Goal: Communication & Community: Answer question/provide support

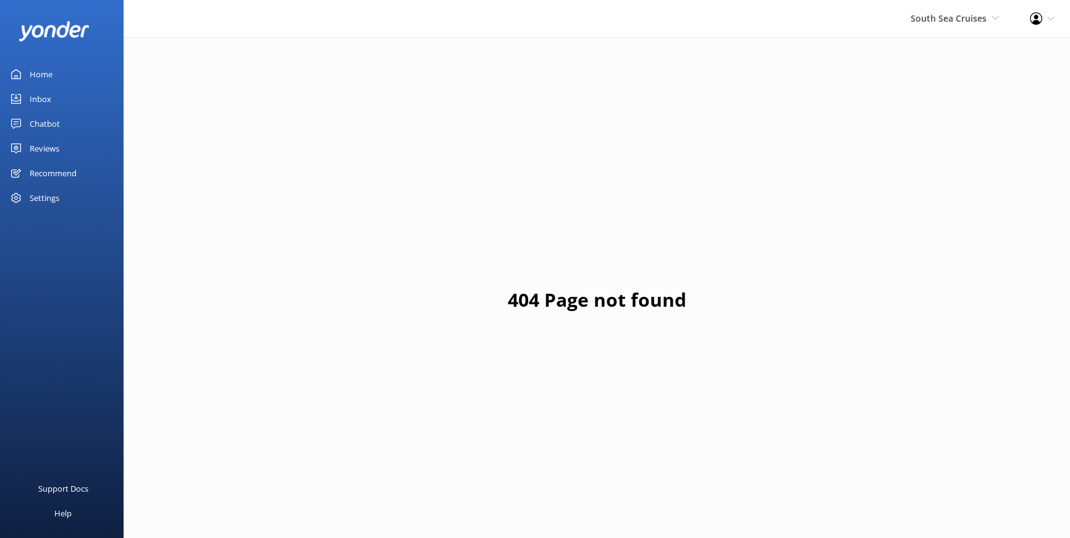
click at [49, 148] on div "Reviews" at bounding box center [45, 148] width 30 height 25
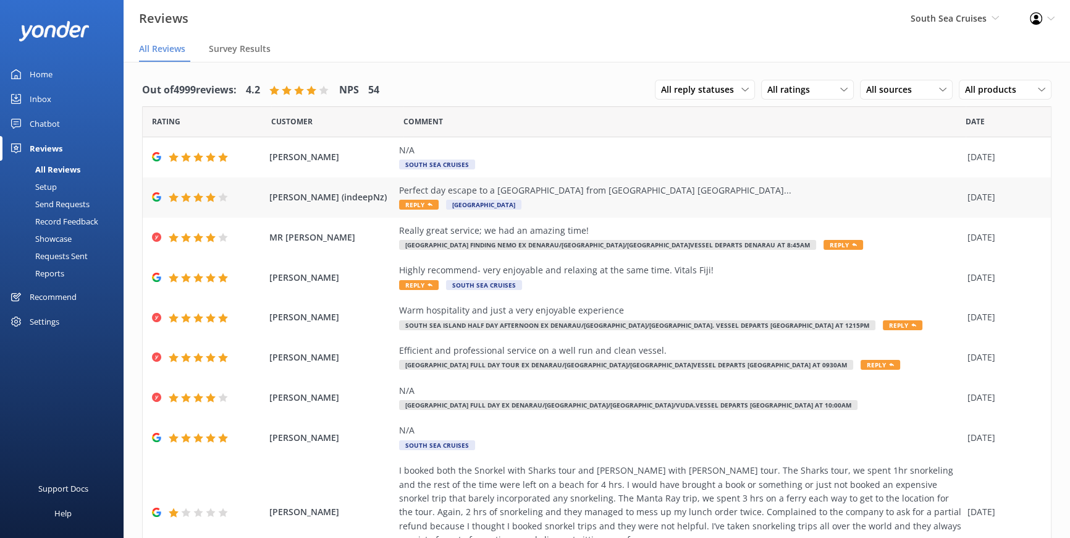
click at [411, 203] on span "Reply" at bounding box center [419, 205] width 40 height 10
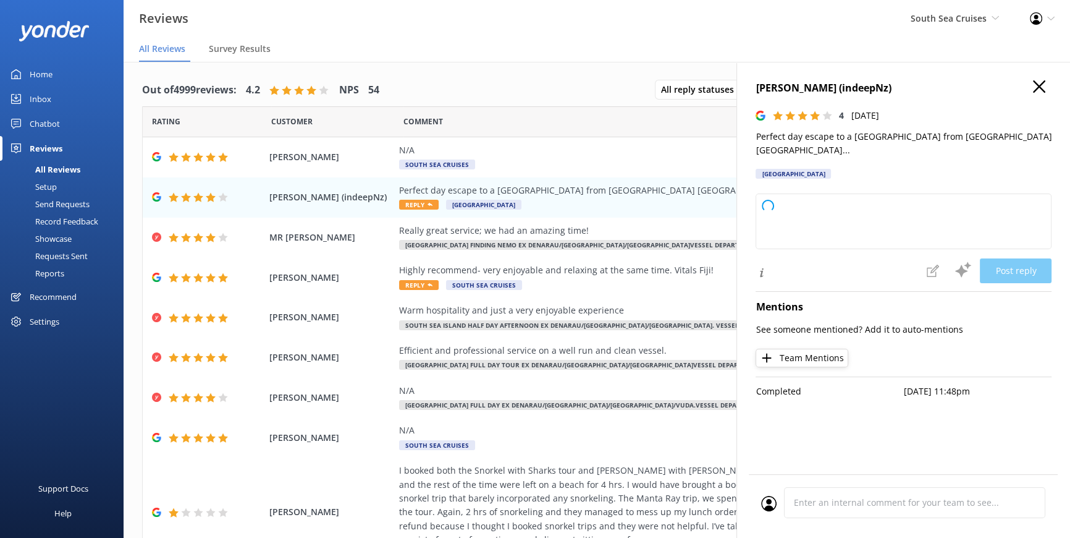
type textarea "Thank you so much for your wonderful feedback! We're delighted you enjoyed your…"
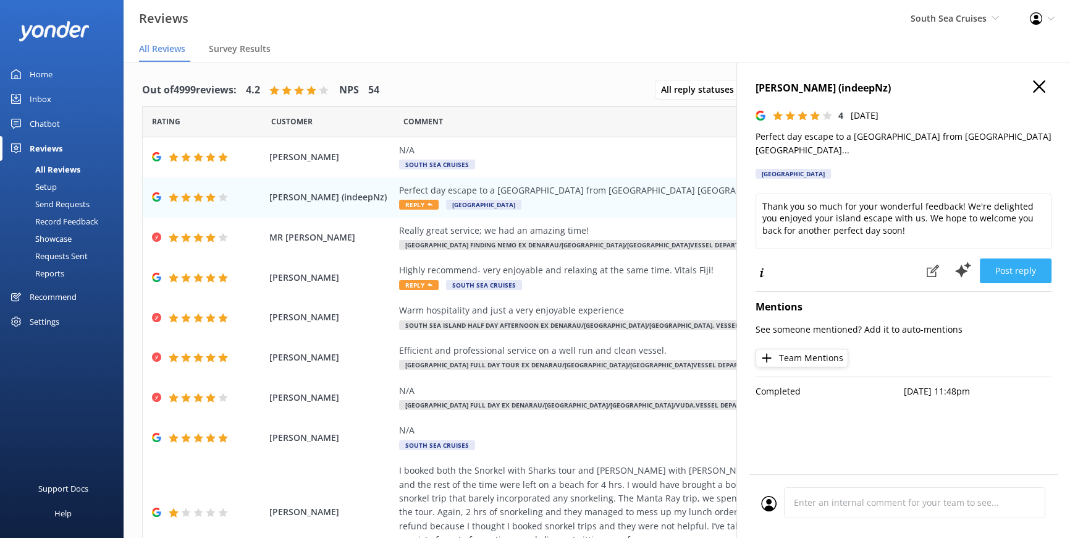
click at [1014, 258] on button "Post reply" at bounding box center [1016, 270] width 72 height 25
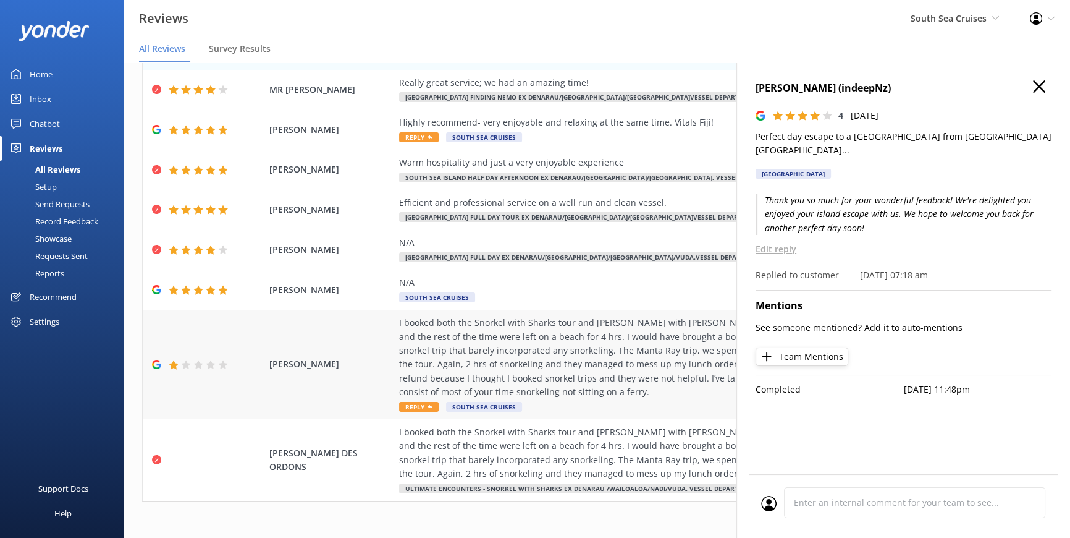
scroll to position [151, 0]
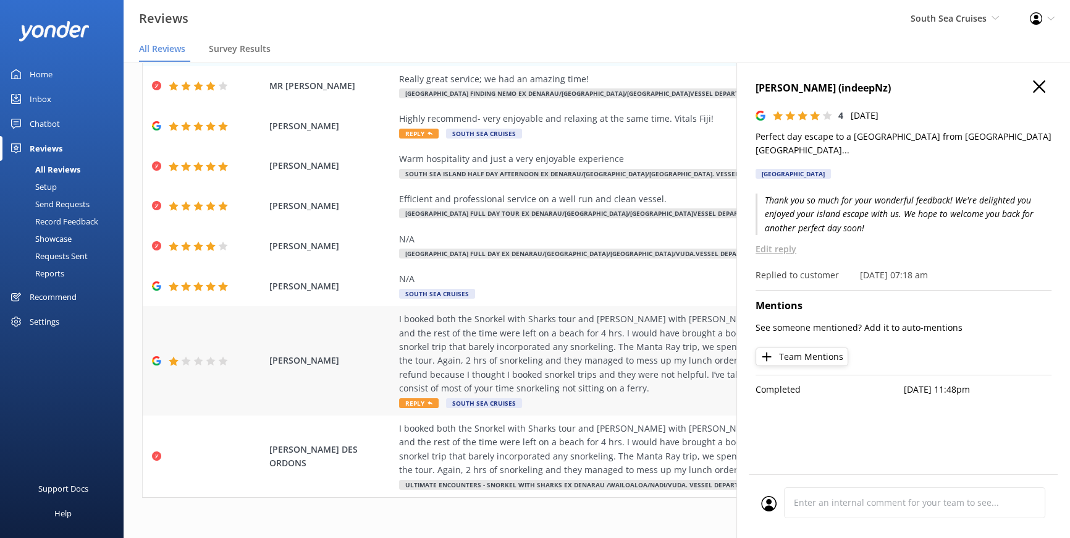
click at [620, 389] on div "I booked both the Snorkel with Sharks tour and [PERSON_NAME] with [PERSON_NAME]…" at bounding box center [680, 353] width 562 height 83
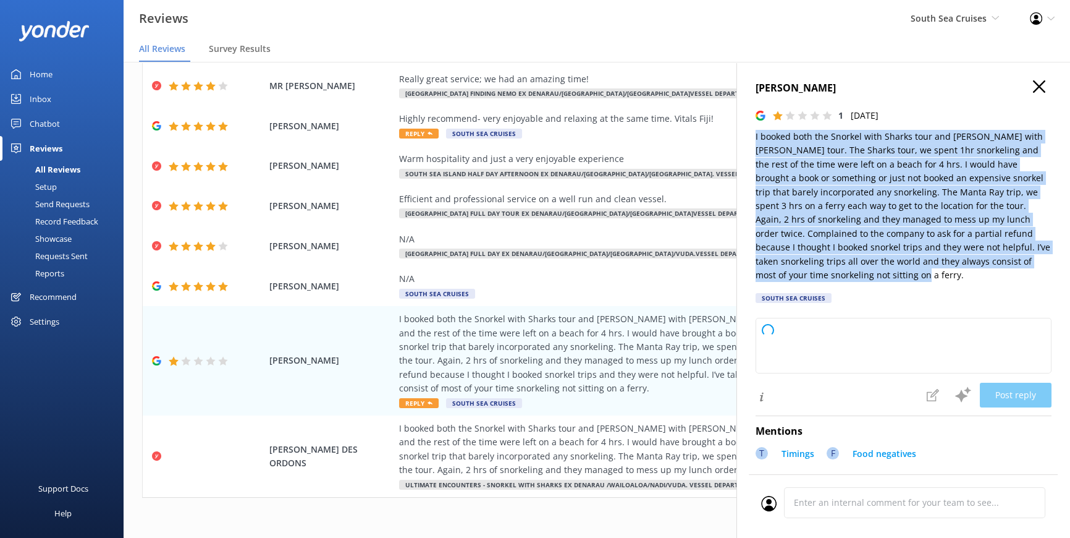
type textarea "Thank you for sharing your feedback. We're truly sorry to hear that your experi…"
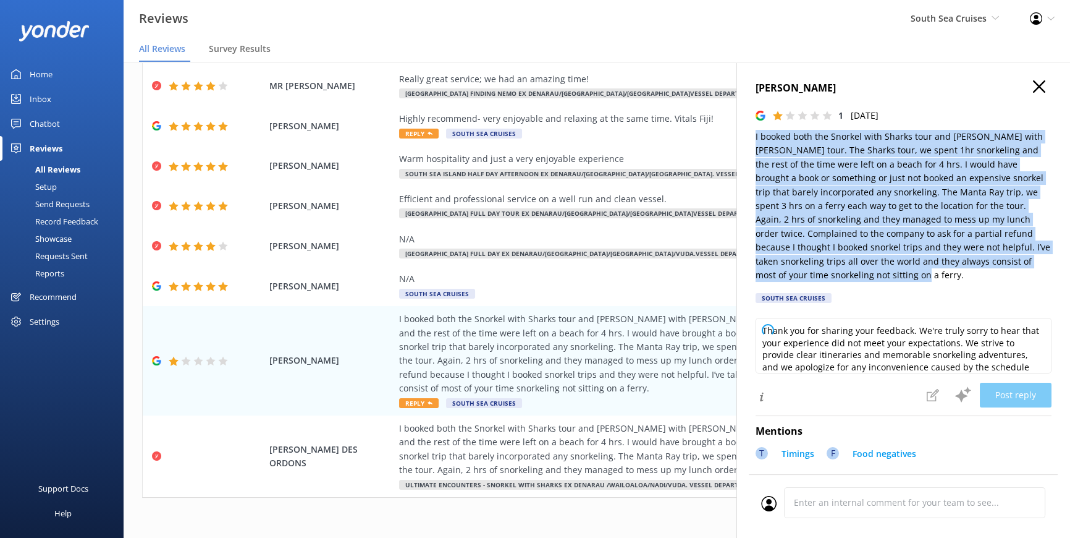
drag, startPoint x: 933, startPoint y: 274, endPoint x: 754, endPoint y: 125, distance: 233.0
click at [754, 125] on div "[PERSON_NAME] 1 [DATE] I booked both the Snorkel with Sharks tour and [PERSON_N…" at bounding box center [903, 331] width 334 height 538
drag, startPoint x: 754, startPoint y: 125, endPoint x: 864, endPoint y: 154, distance: 113.7
copy p "I booked both the Snorkel with Sharks tour and [PERSON_NAME] with [PERSON_NAME]…"
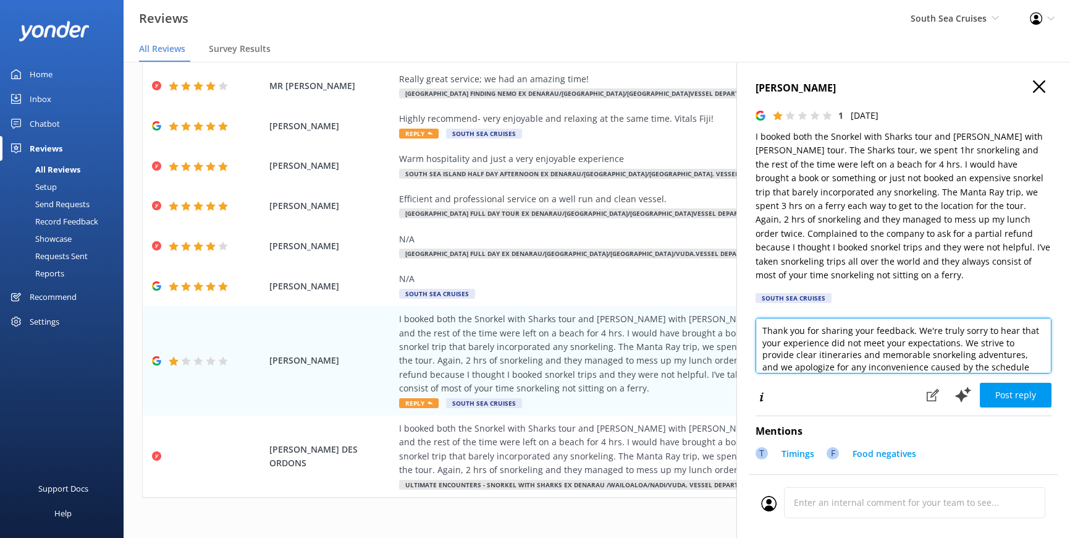
scroll to position [67, 0]
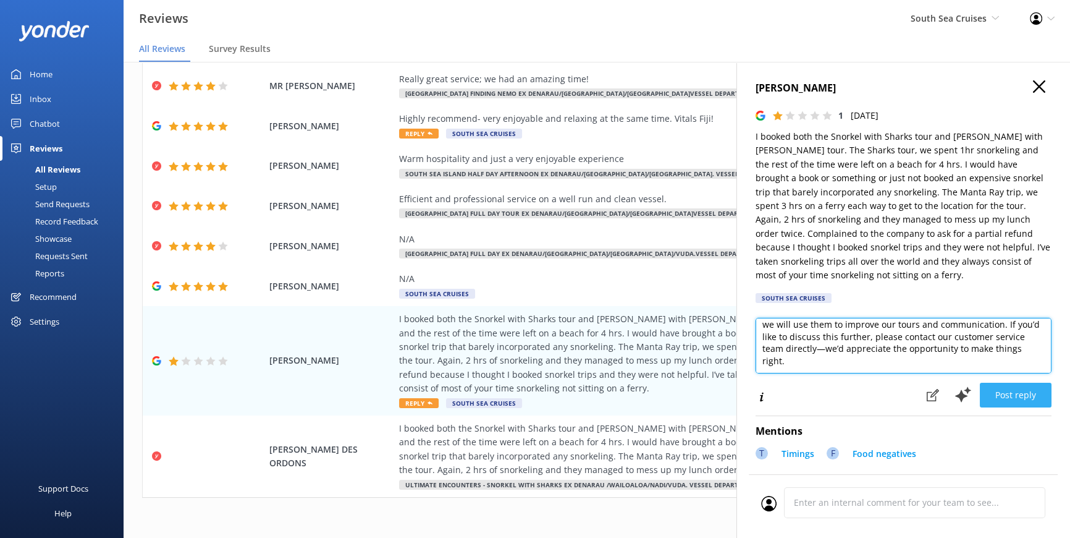
drag, startPoint x: 761, startPoint y: 329, endPoint x: 1023, endPoint y: 394, distance: 269.9
click at [1023, 394] on div "Thank you for sharing your feedback. We're truly sorry to hear that your experi…" at bounding box center [904, 363] width 296 height 90
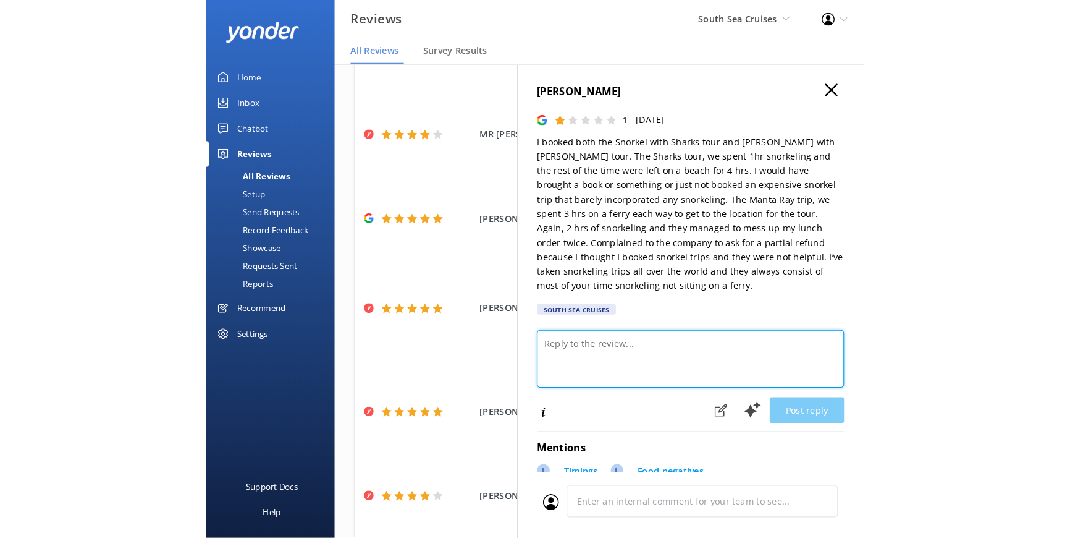
scroll to position [151, 0]
